Goal: Information Seeking & Learning: Learn about a topic

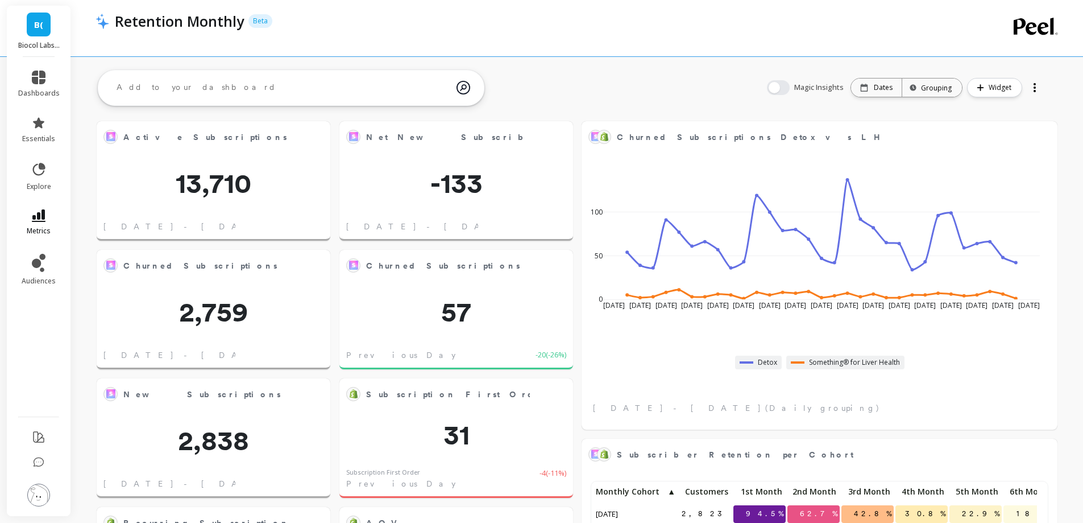
scroll to position [304, 435]
click at [44, 221] on icon at bounding box center [39, 215] width 14 height 13
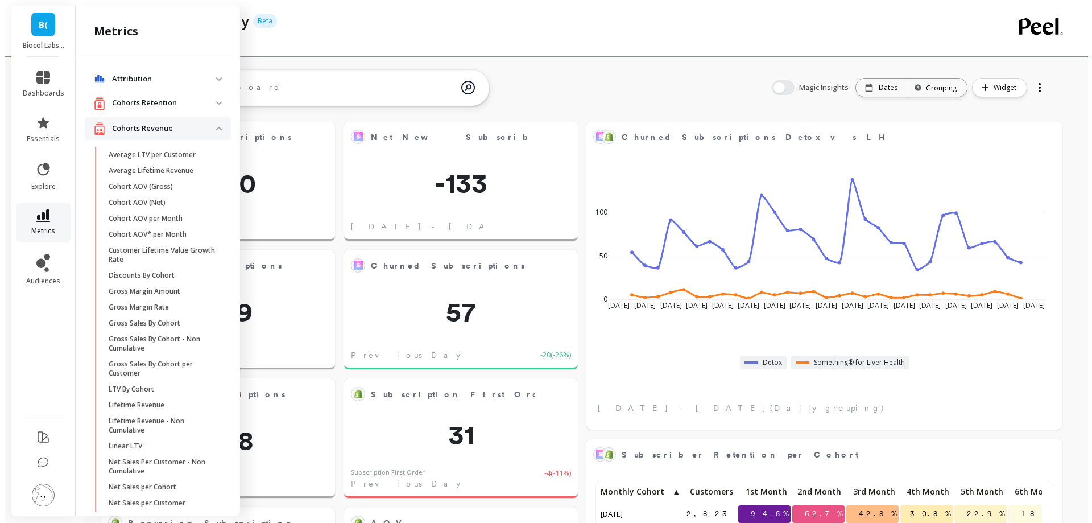
scroll to position [565, 0]
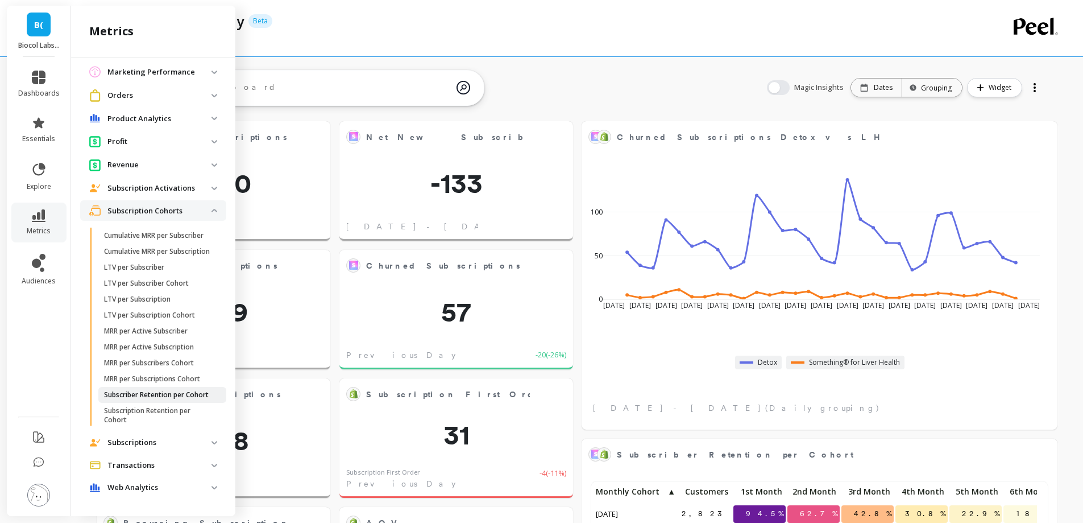
click at [158, 390] on p "Subscriber Retention per Cohort" at bounding box center [156, 394] width 105 height 9
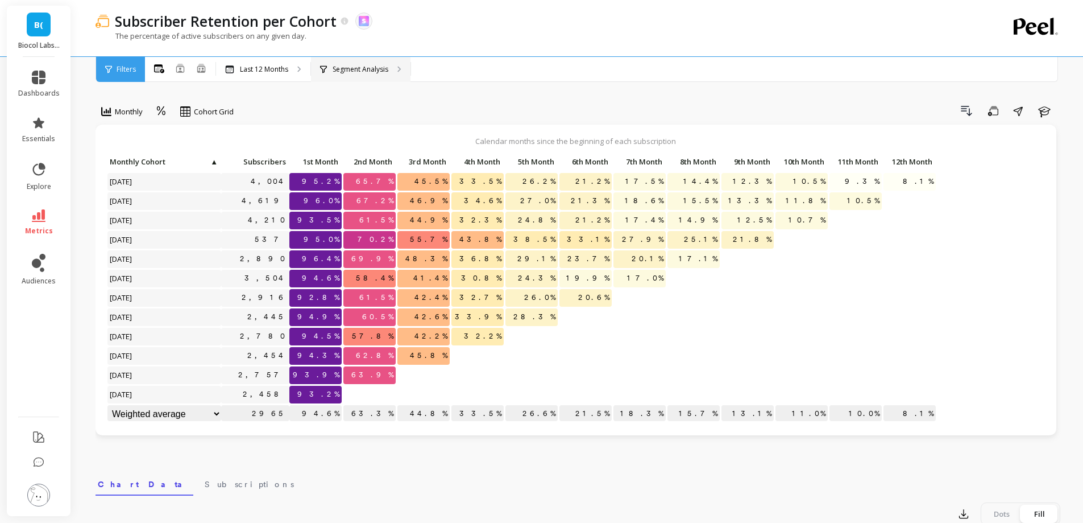
click at [384, 75] on div "Segment Analysis" at bounding box center [361, 69] width 100 height 25
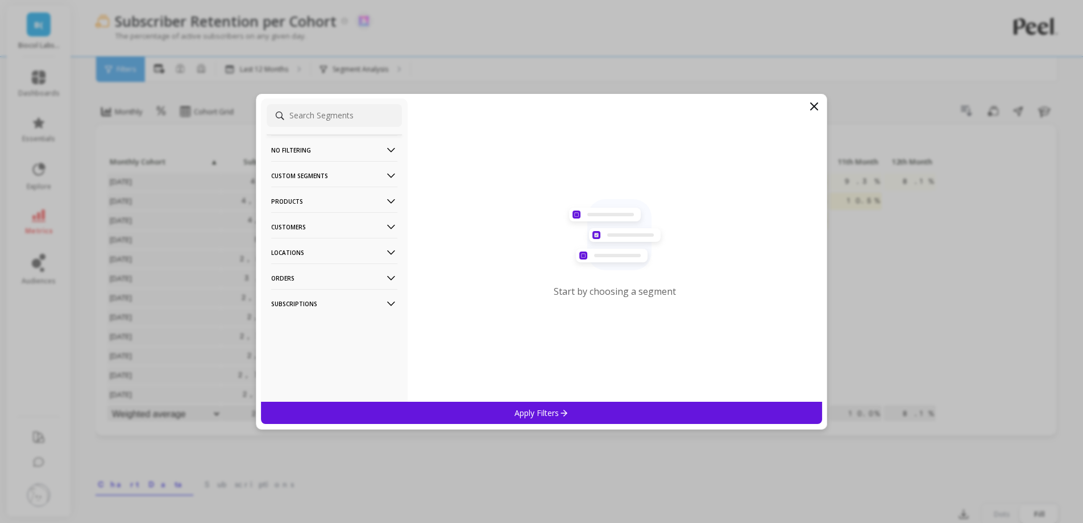
click at [818, 101] on icon at bounding box center [815, 107] width 14 height 14
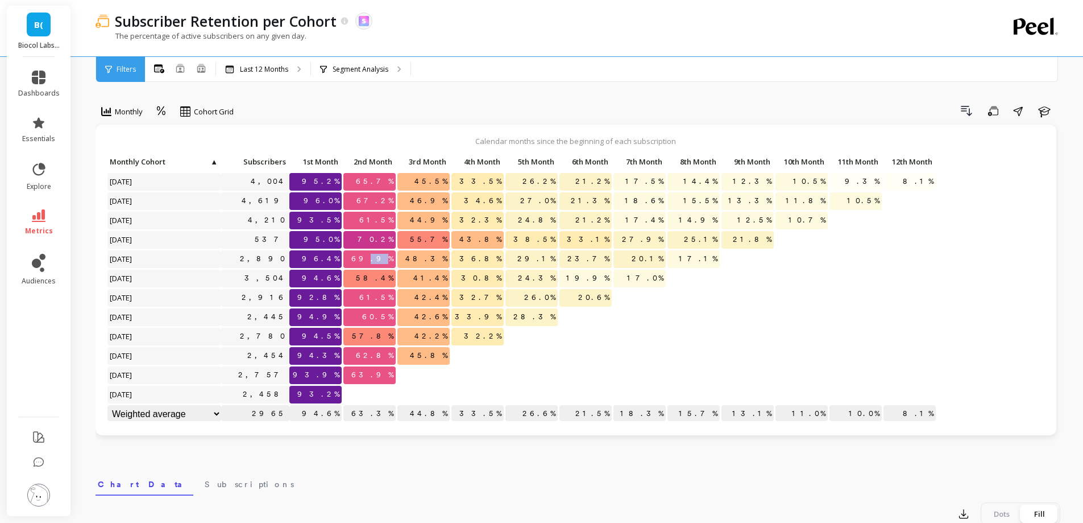
click at [389, 258] on span "69.9%" at bounding box center [372, 258] width 47 height 17
click at [391, 258] on span "69.9%" at bounding box center [372, 258] width 47 height 17
click at [366, 70] on p "Segment Analysis" at bounding box center [361, 69] width 56 height 9
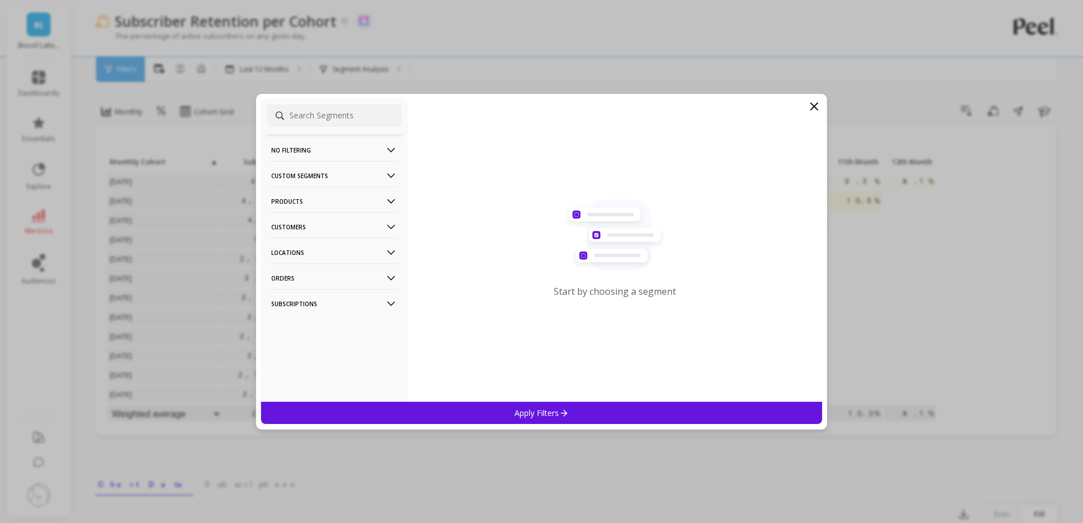
click at [318, 201] on p "Products" at bounding box center [334, 201] width 126 height 29
click at [311, 264] on div "SKUs" at bounding box center [334, 263] width 135 height 18
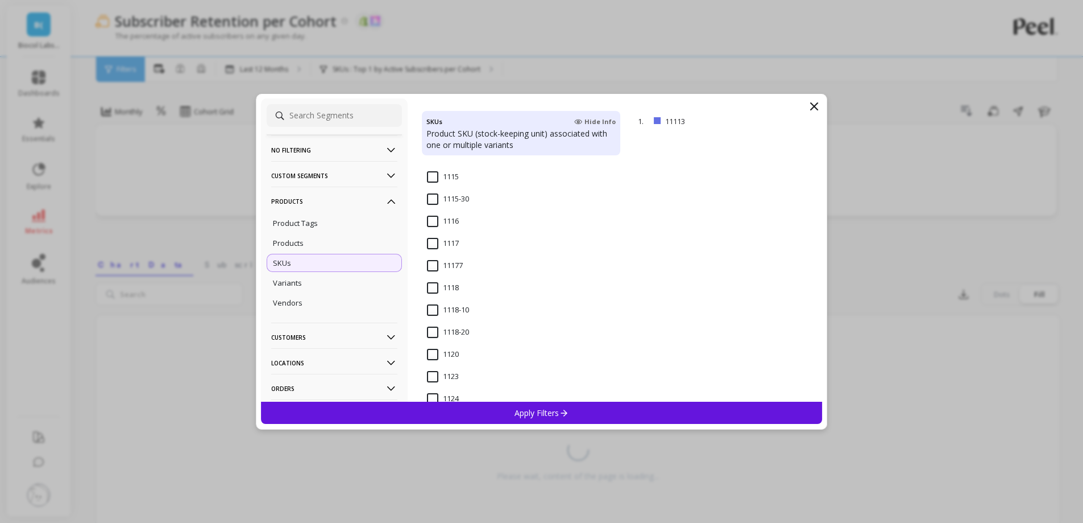
scroll to position [228, 0]
click at [329, 249] on div "Products" at bounding box center [334, 243] width 135 height 18
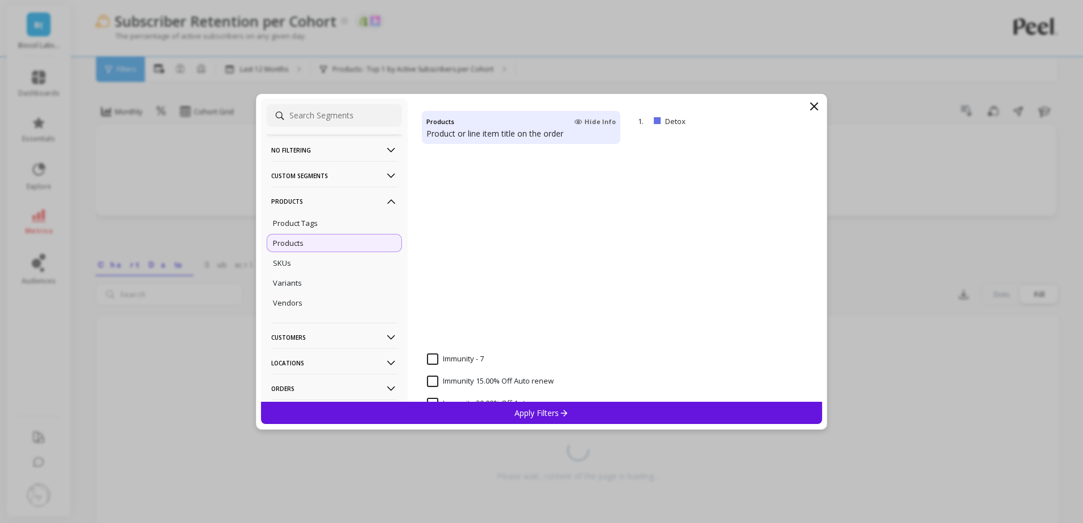
scroll to position [4152, 0]
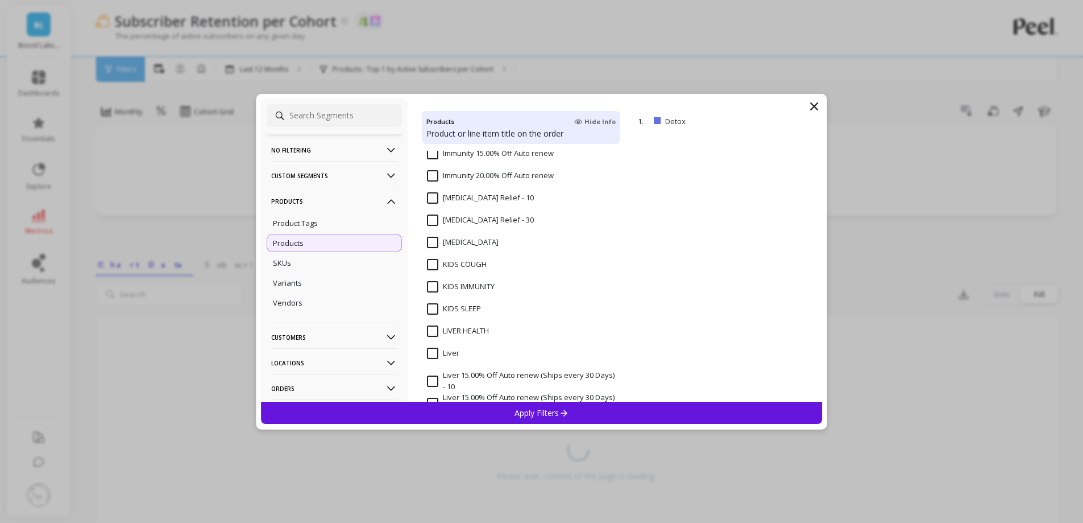
click at [483, 329] on input "LIVER HEALTH" at bounding box center [458, 330] width 62 height 11
click at [477, 407] on div "Apply Filters" at bounding box center [542, 413] width 562 height 22
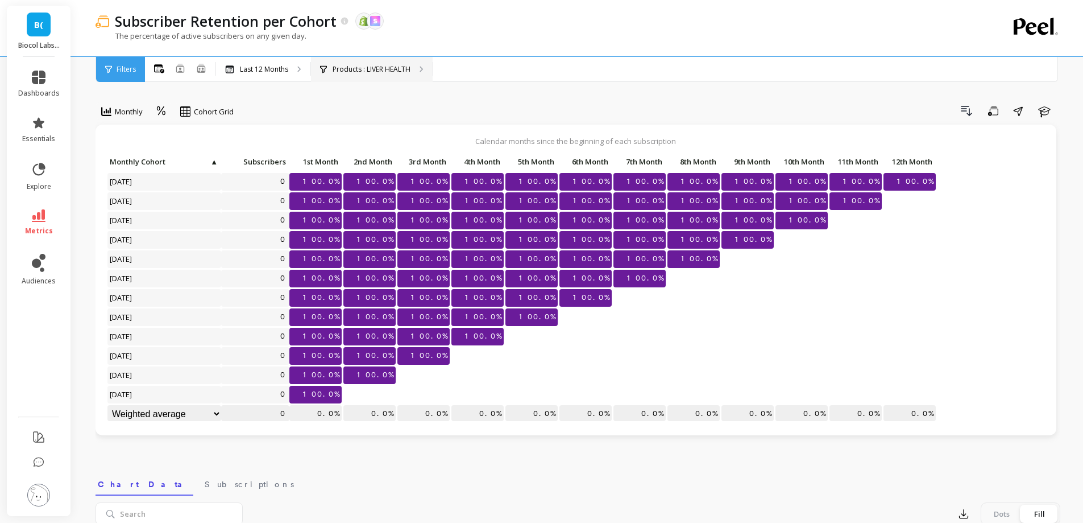
click at [378, 77] on div "Products : LIVER HEALTH" at bounding box center [372, 69] width 122 height 25
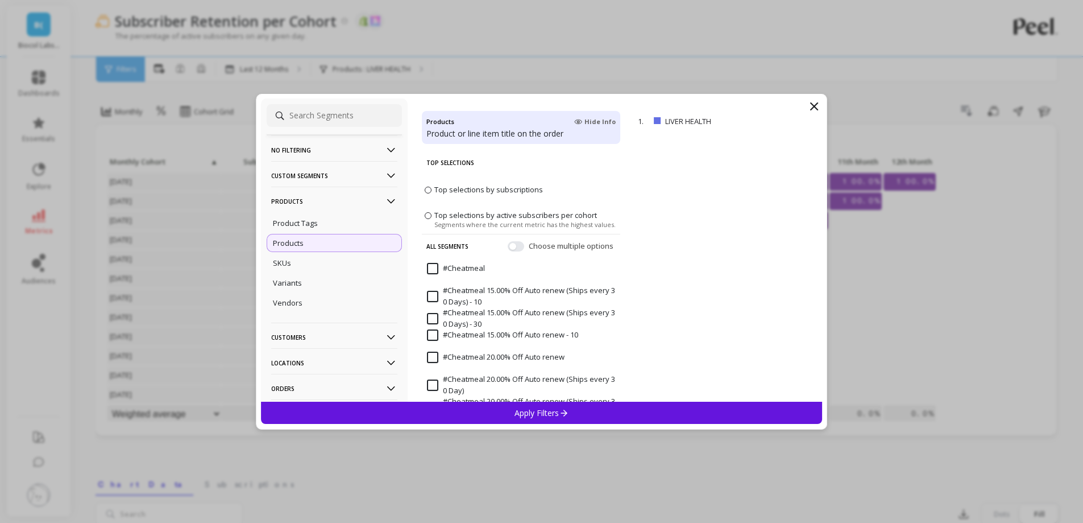
click at [820, 107] on icon at bounding box center [815, 107] width 14 height 14
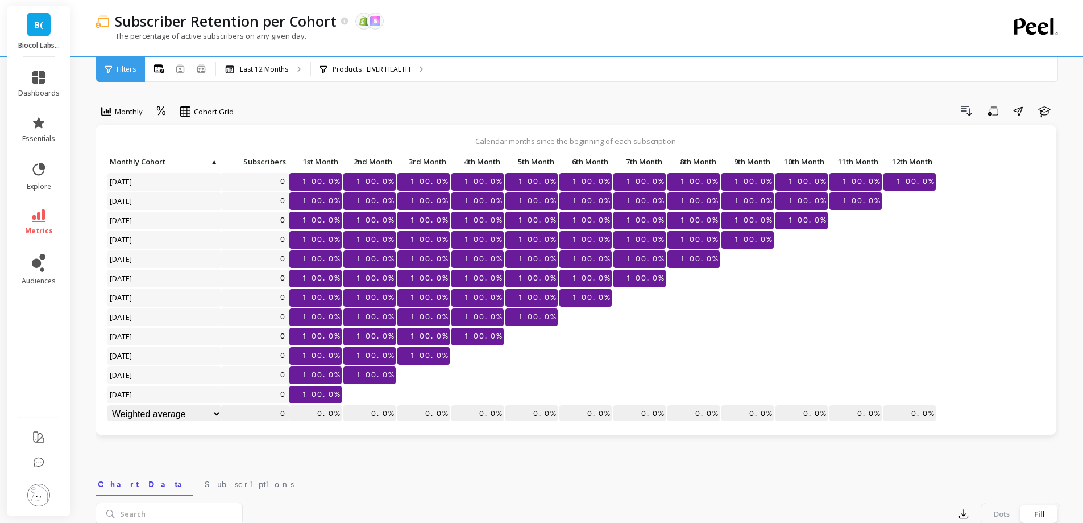
click at [59, 81] on li "dashboards" at bounding box center [38, 84] width 55 height 41
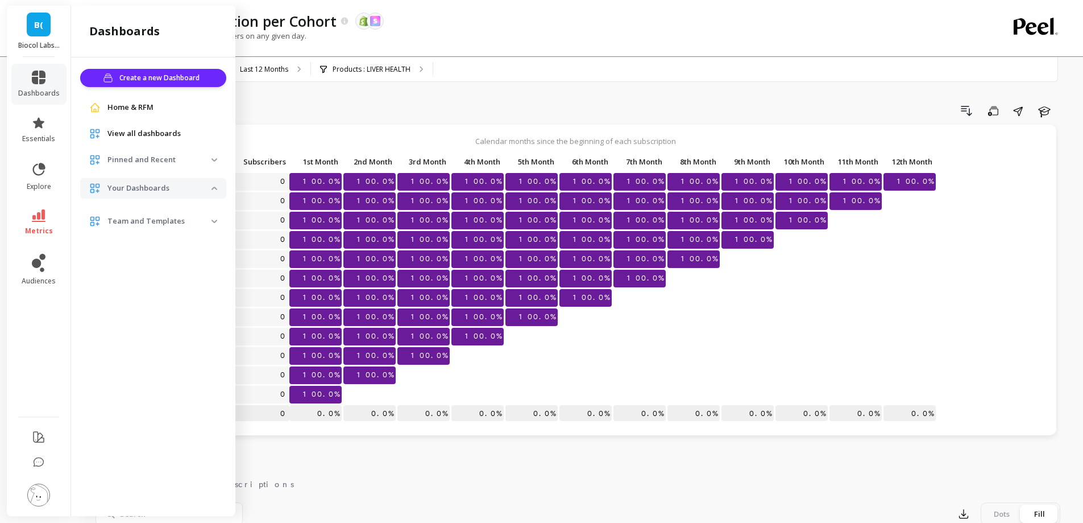
click at [155, 133] on span "View all dashboards" at bounding box center [143, 133] width 73 height 11
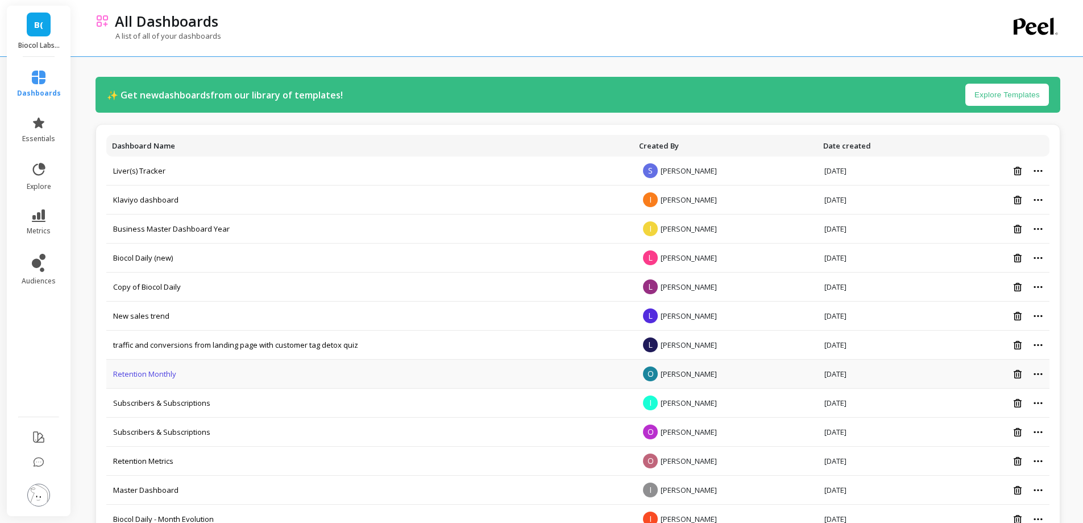
click at [148, 373] on link "Retention Monthly" at bounding box center [144, 374] width 63 height 10
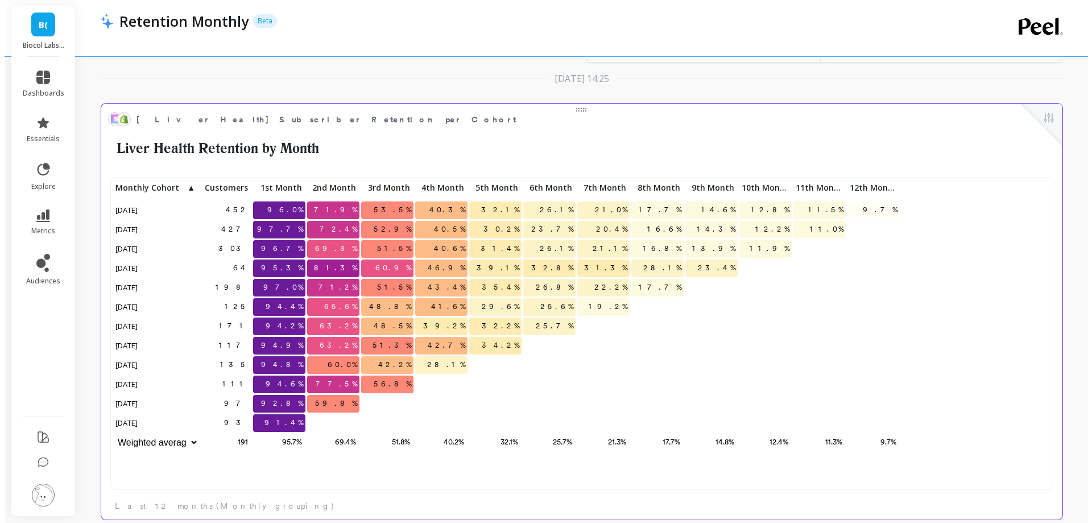
scroll to position [9, 9]
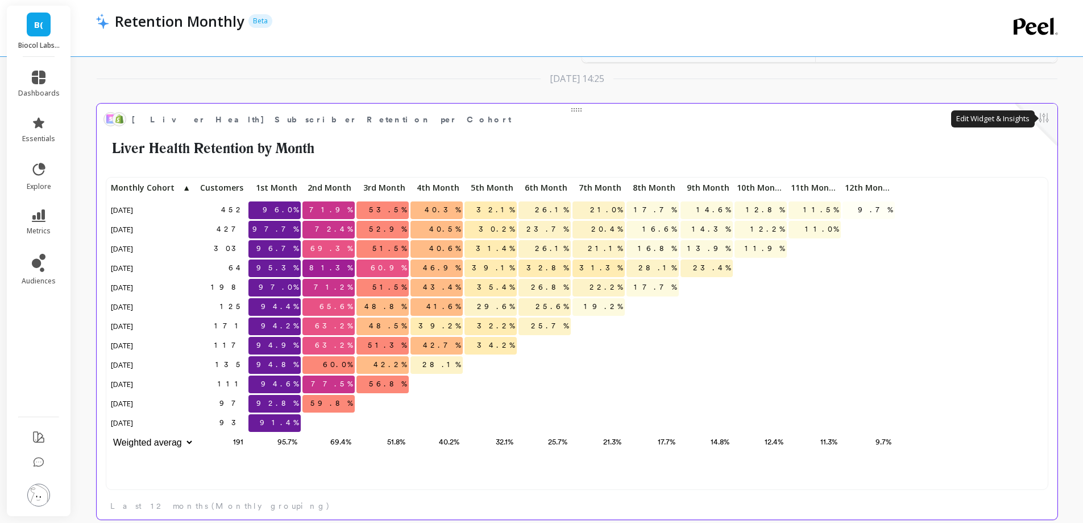
click at [1043, 123] on button at bounding box center [1044, 119] width 14 height 16
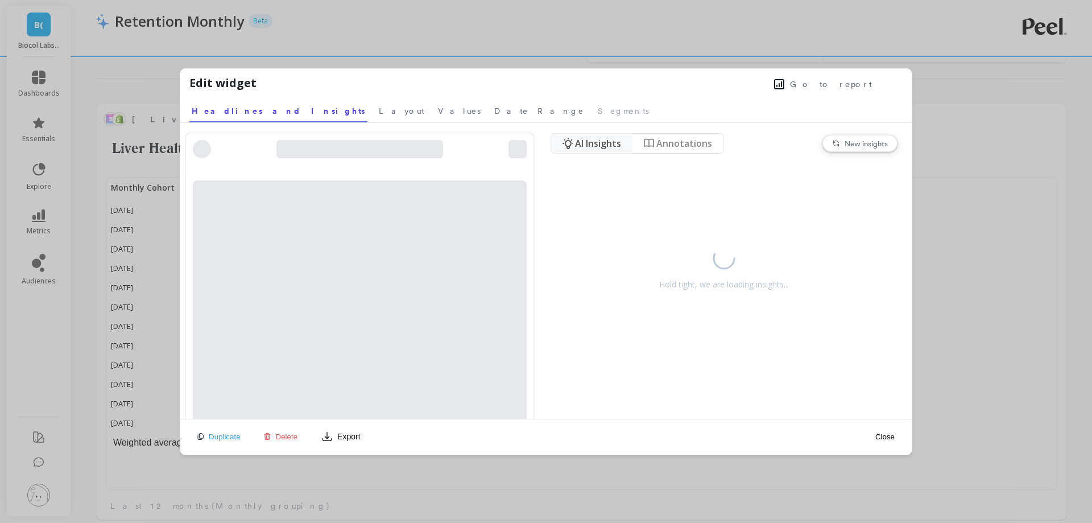
click at [842, 85] on span "Go to report" at bounding box center [831, 83] width 82 height 11
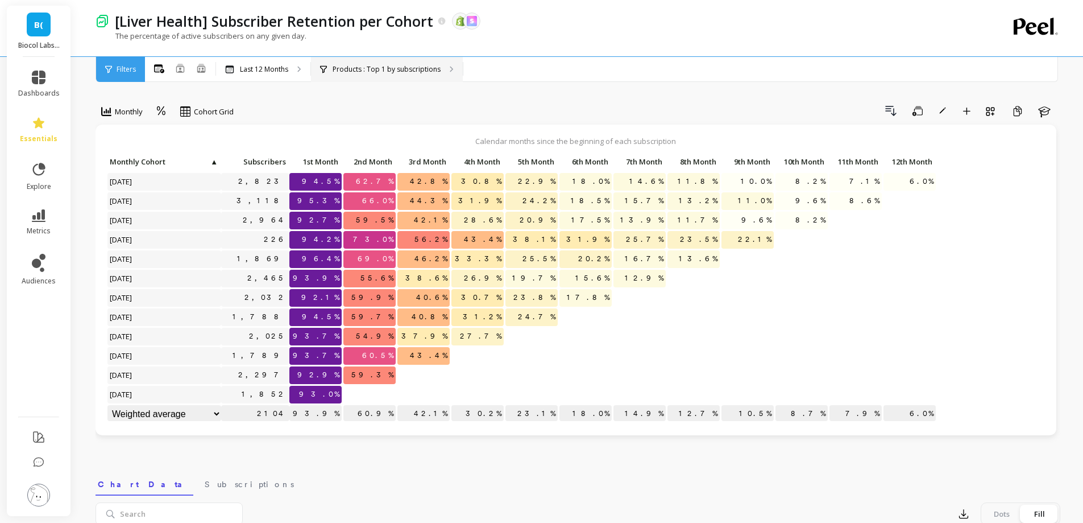
click at [438, 69] on p "Products : Top 1 by subscriptions" at bounding box center [387, 69] width 108 height 9
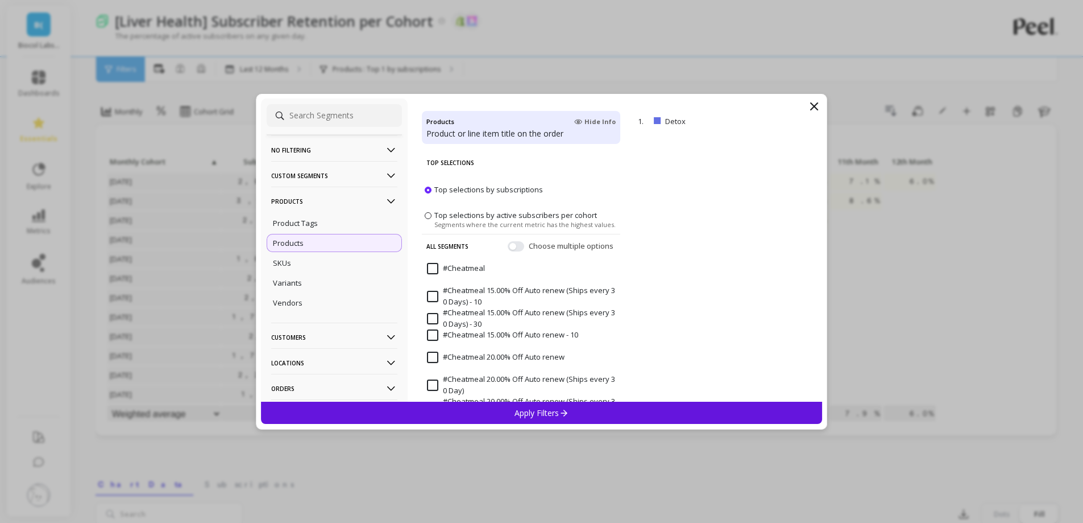
click at [807, 100] on div "No filtering Overall Custom Segments Recharge subscriptions: cancellation_reaso…" at bounding box center [542, 249] width 562 height 303
click at [812, 106] on icon at bounding box center [815, 107] width 14 height 14
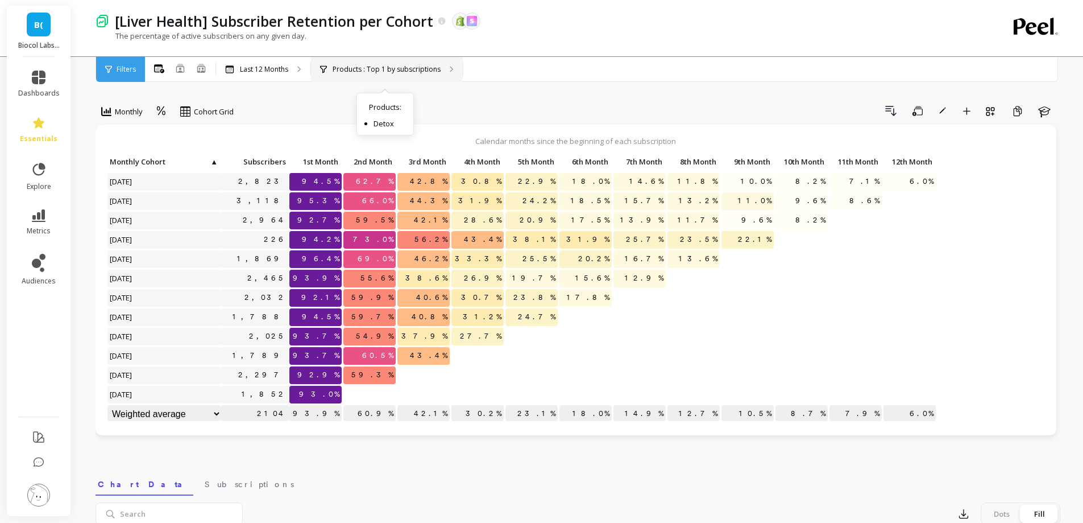
click at [411, 69] on p "Products : Top 1 by subscriptions" at bounding box center [387, 69] width 108 height 9
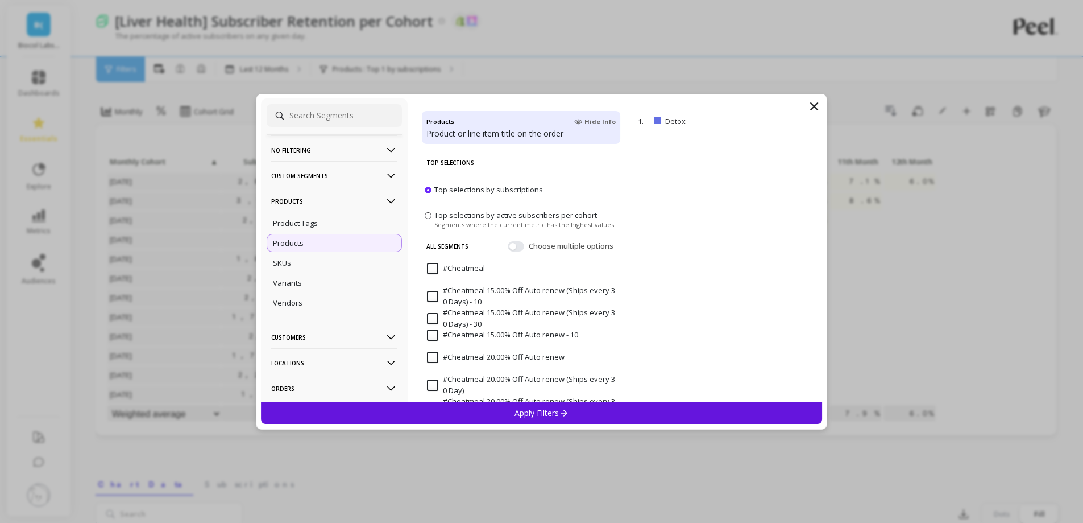
click at [428, 216] on span at bounding box center [428, 215] width 7 height 7
click at [0, 0] on input "Top selections by active subscribers per cohort Segments where the current metr…" at bounding box center [0, 0] width 0 height 0
click at [508, 247] on button "button" at bounding box center [516, 246] width 16 height 10
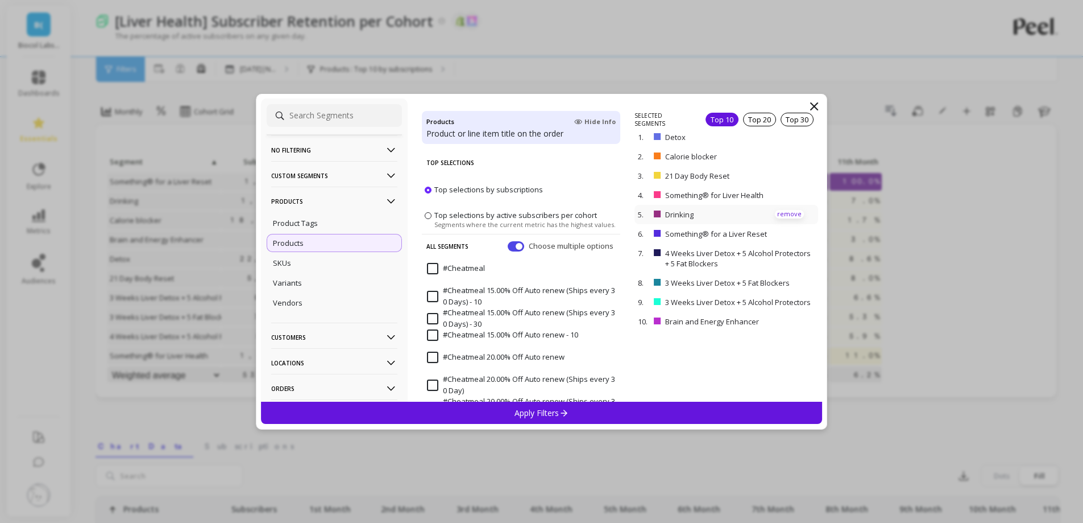
click at [787, 215] on p "remove" at bounding box center [789, 214] width 29 height 9
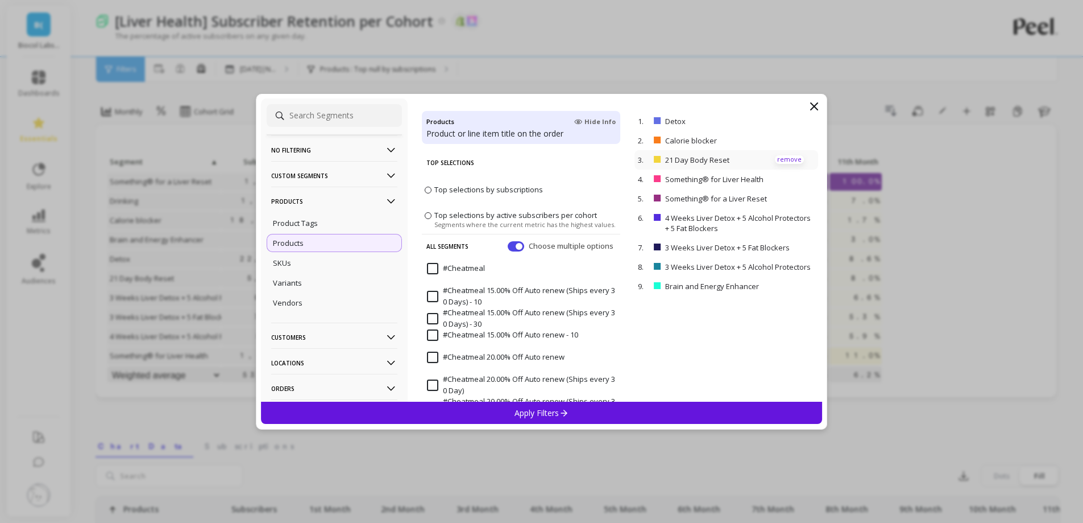
click at [781, 158] on p "remove" at bounding box center [789, 159] width 29 height 9
click at [776, 140] on p "remove" at bounding box center [789, 140] width 29 height 9
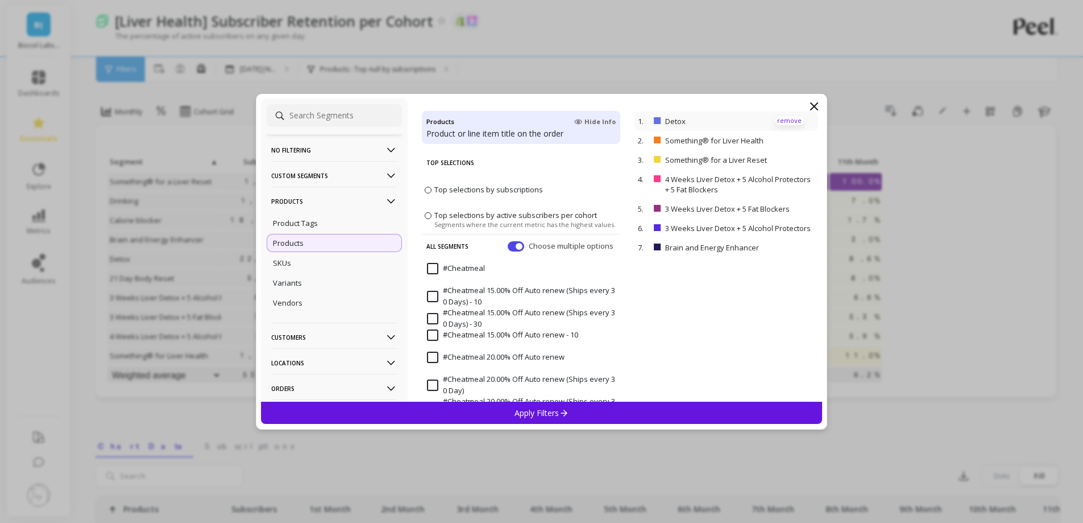
click at [777, 120] on p "remove" at bounding box center [789, 121] width 29 height 9
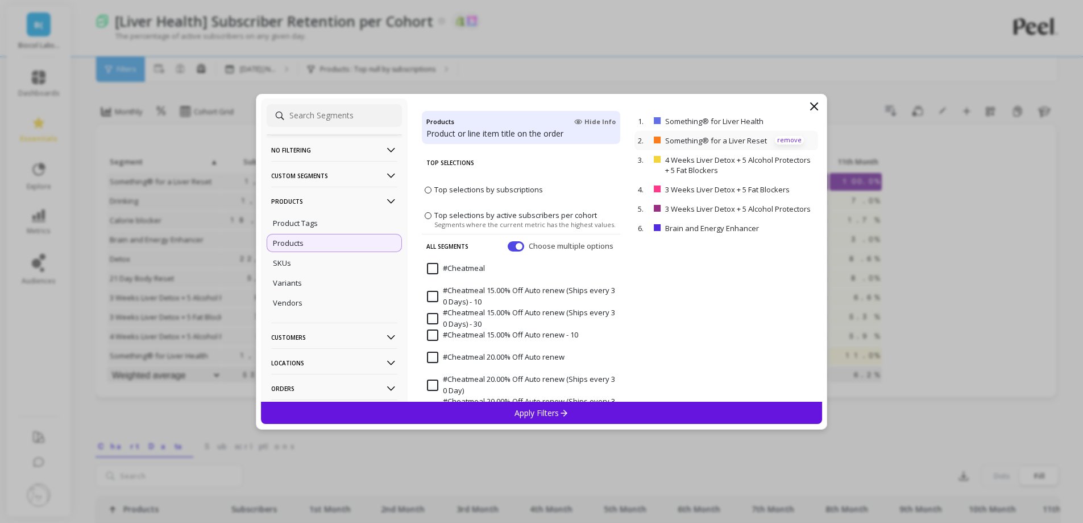
click at [775, 140] on p "remove" at bounding box center [789, 140] width 29 height 9
click at [778, 148] on p "remove" at bounding box center [789, 145] width 29 height 9
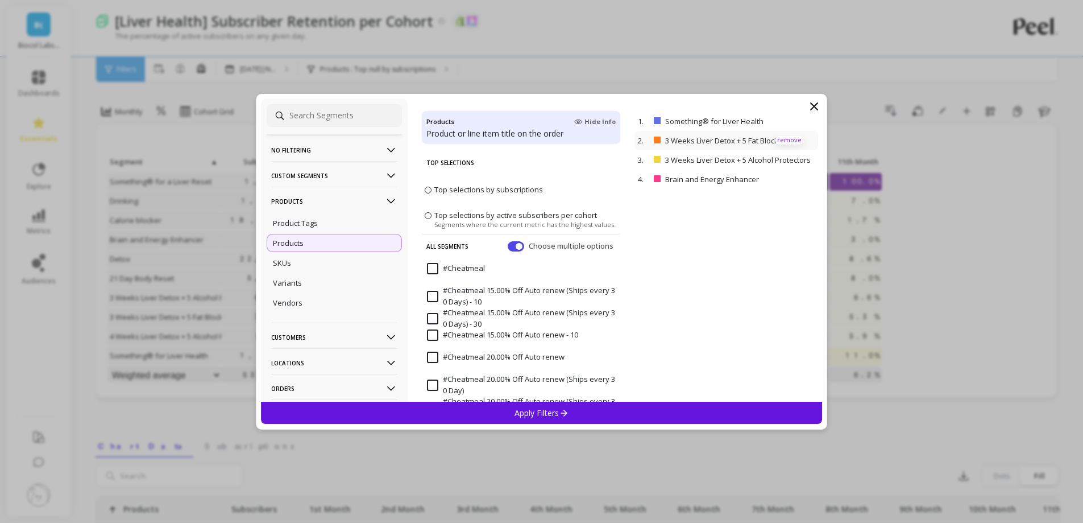
click at [779, 140] on p "remove" at bounding box center [789, 140] width 29 height 9
click at [779, 140] on p "3 Weeks Liver Detox + 5 Alcohol Protectors" at bounding box center [739, 140] width 148 height 10
click at [779, 144] on p "remove" at bounding box center [789, 140] width 29 height 9
click at [779, 140] on p "remove" at bounding box center [789, 140] width 29 height 9
click at [590, 402] on div "Apply Filters" at bounding box center [542, 413] width 562 height 22
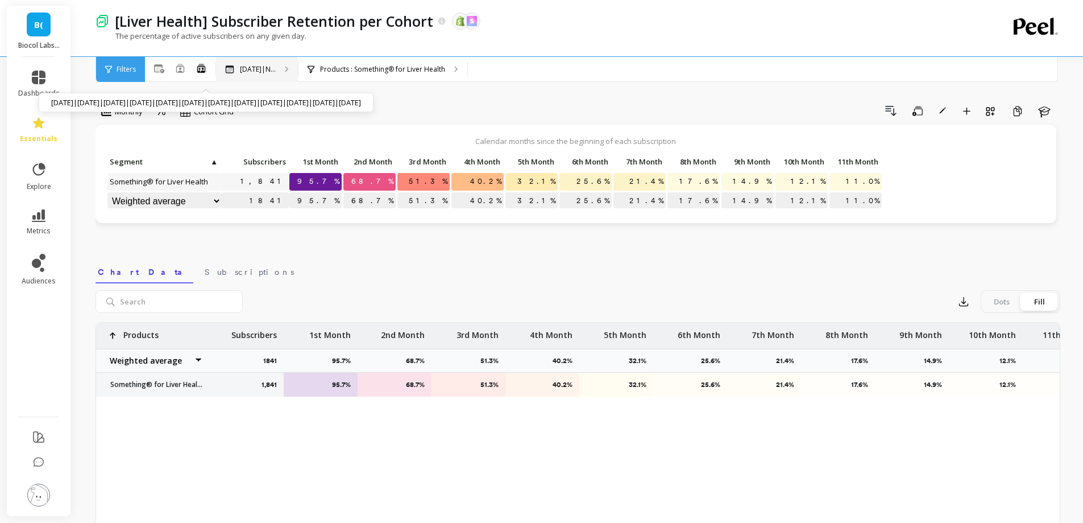
click at [276, 67] on p "Oct 2024|N..." at bounding box center [258, 69] width 36 height 9
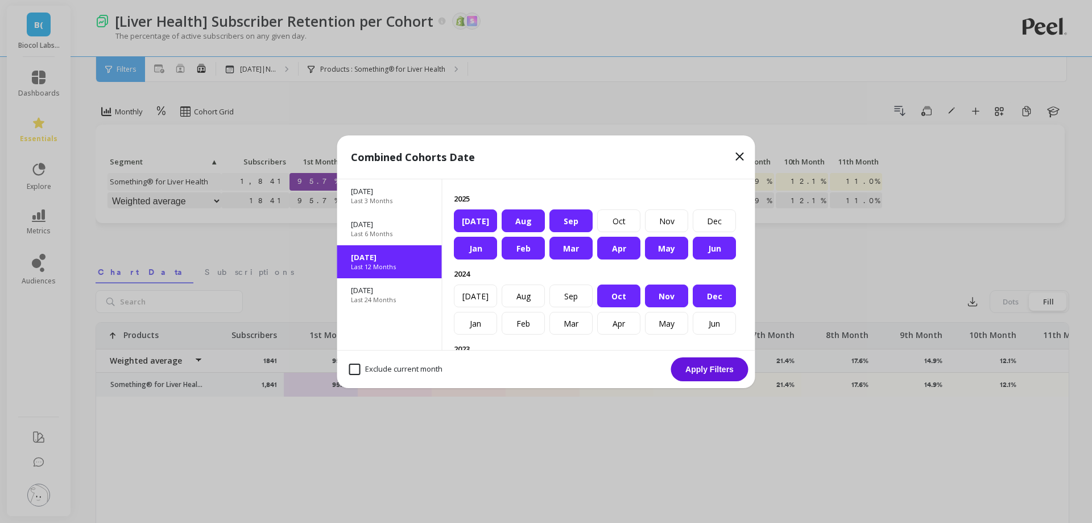
drag, startPoint x: 382, startPoint y: 283, endPoint x: 390, endPoint y: 260, distance: 24.8
click at [390, 260] on div "Jul 2025 Last 3 Months Apr 2025 Last 6 Months Oct 2024 Last 12 Months Oct 2023 …" at bounding box center [389, 264] width 105 height 171
click at [390, 260] on p "Oct 2024" at bounding box center [389, 257] width 77 height 10
click at [745, 156] on icon at bounding box center [740, 157] width 14 height 14
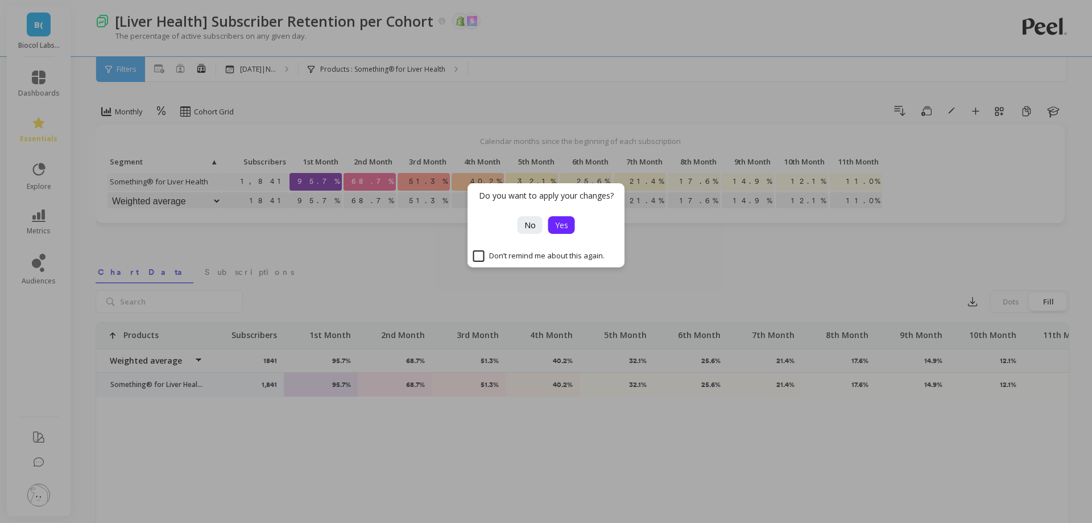
click at [555, 222] on span "Yes" at bounding box center [561, 225] width 13 height 11
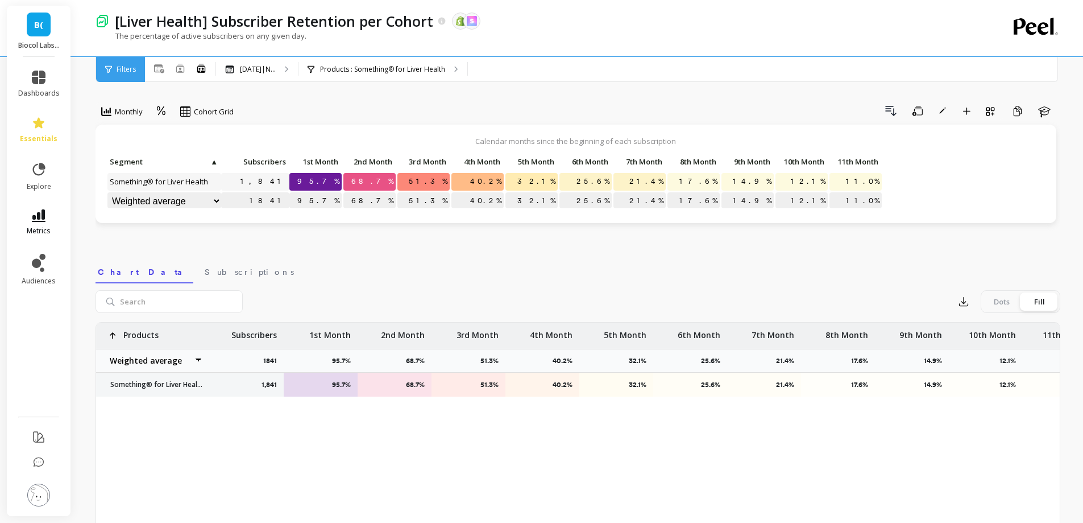
click at [34, 227] on span "metrics" at bounding box center [39, 230] width 24 height 9
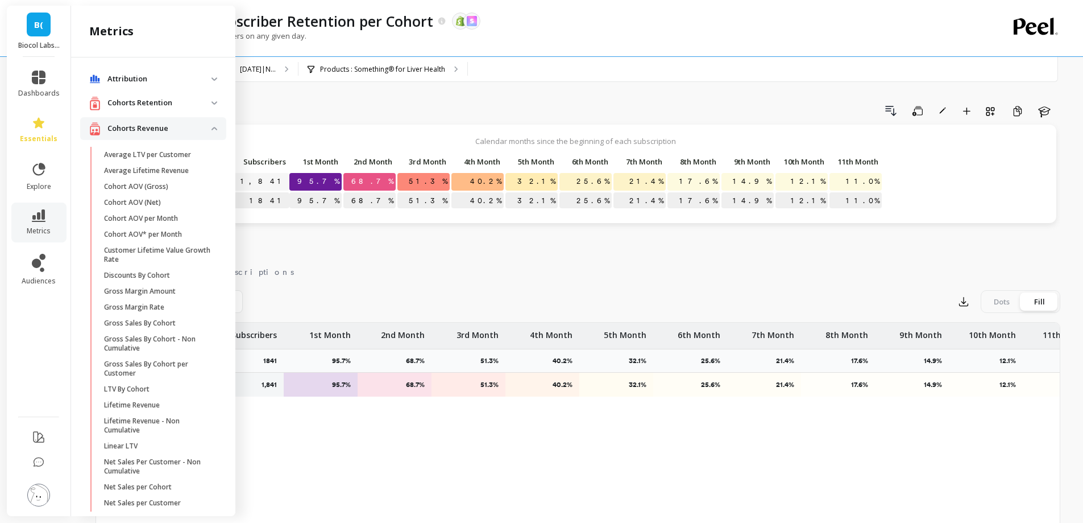
scroll to position [565, 0]
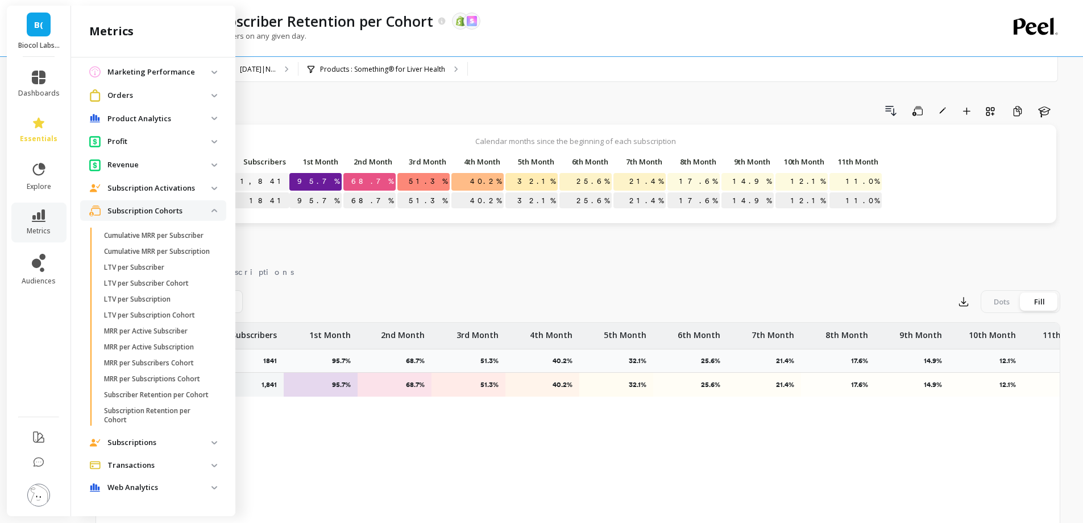
click at [134, 392] on p "Subscriber Retention per Cohort" at bounding box center [156, 394] width 105 height 9
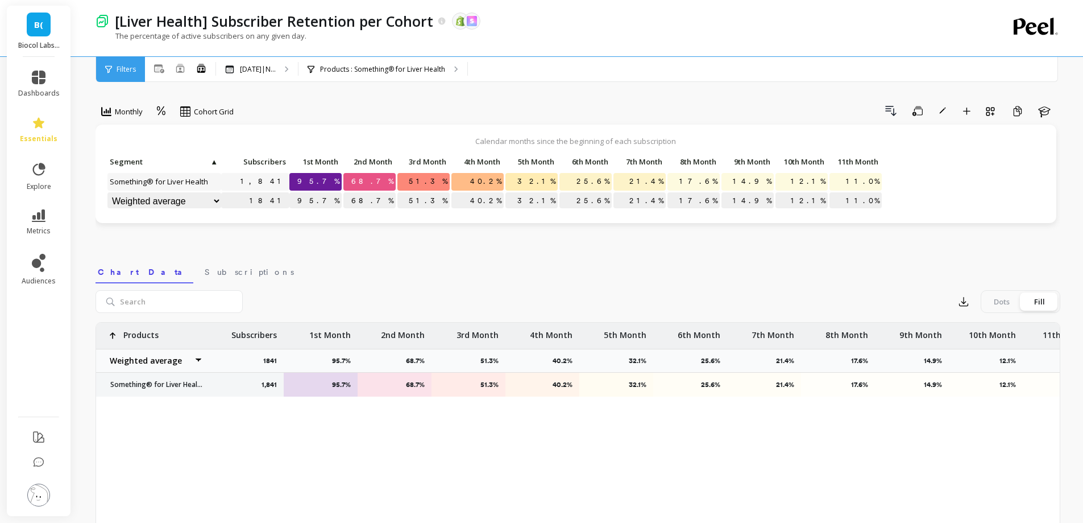
scroll to position [0, 0]
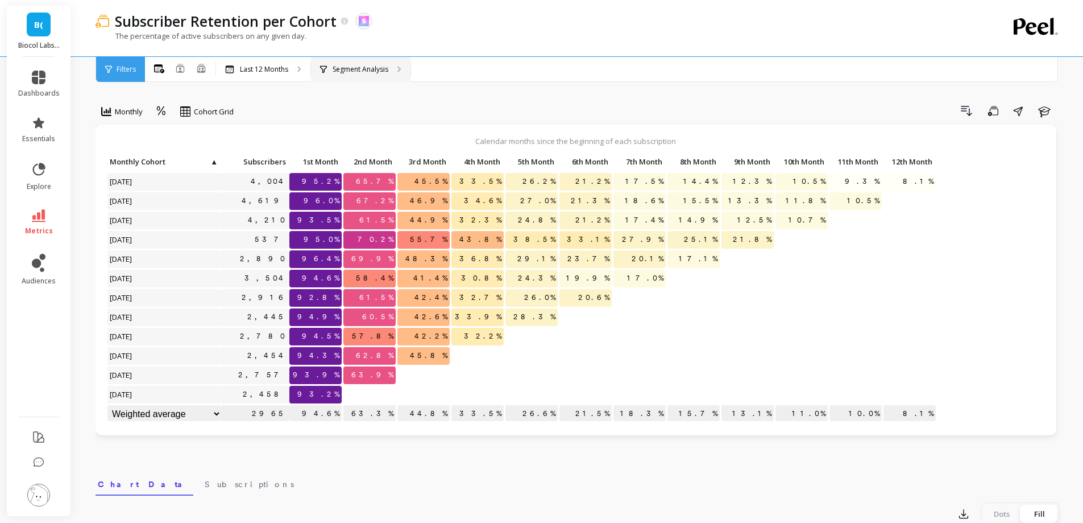
click at [364, 64] on div "Segment Analysis" at bounding box center [361, 69] width 100 height 25
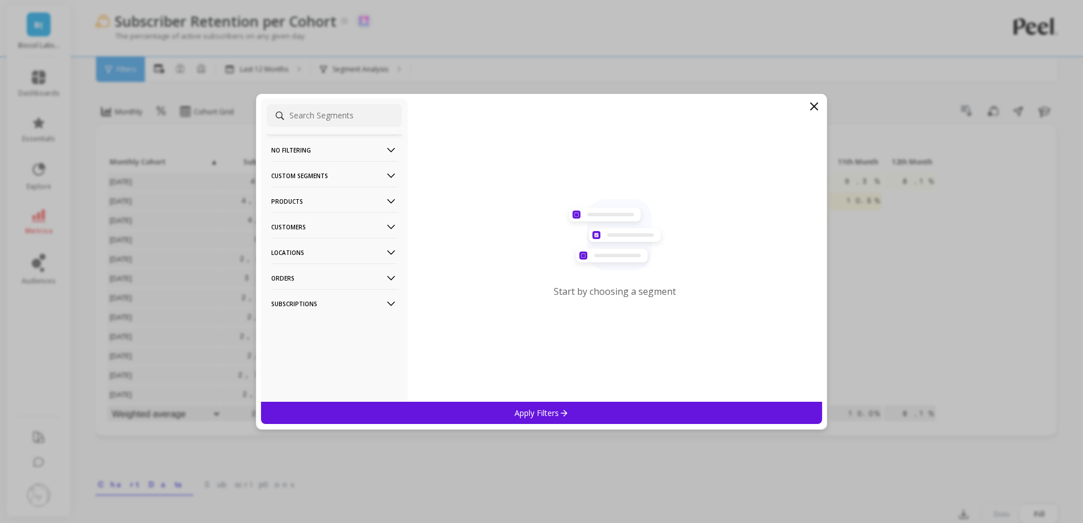
click at [329, 206] on p "Products" at bounding box center [334, 201] width 126 height 29
click at [300, 240] on p "Products" at bounding box center [288, 243] width 31 height 10
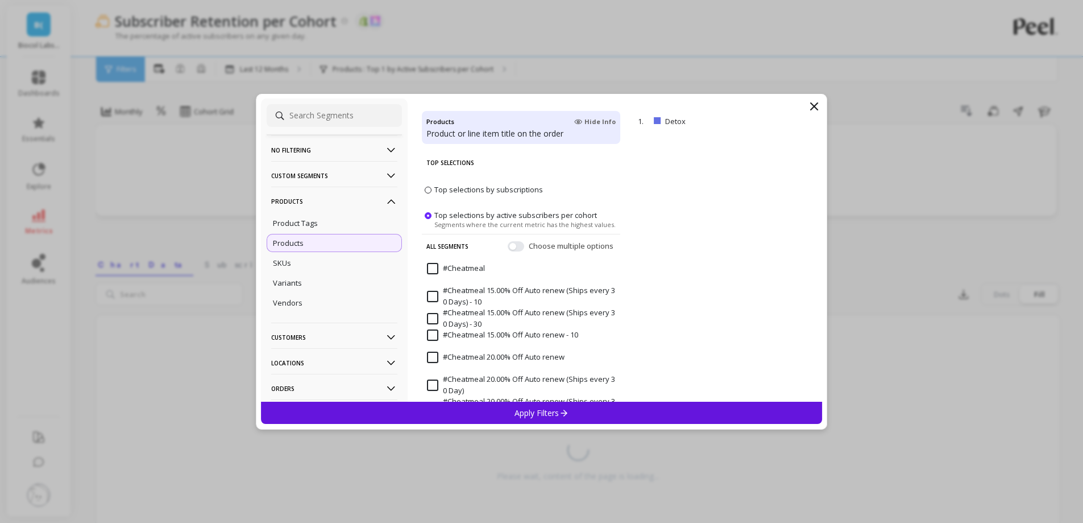
click at [552, 408] on p "Apply Filters" at bounding box center [542, 412] width 54 height 11
